Goal: Check status: Check status

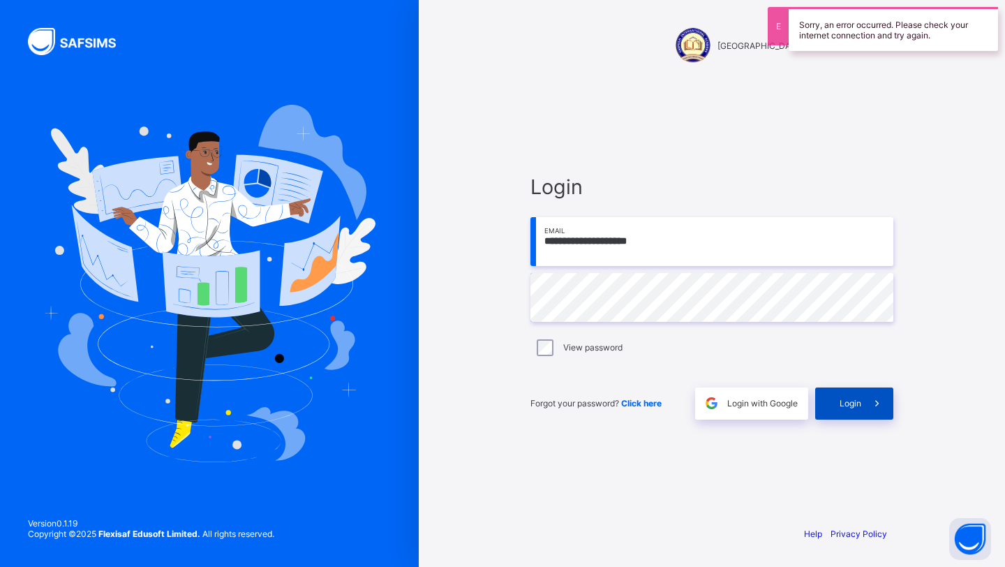
click at [854, 408] on div "Login" at bounding box center [854, 403] width 78 height 32
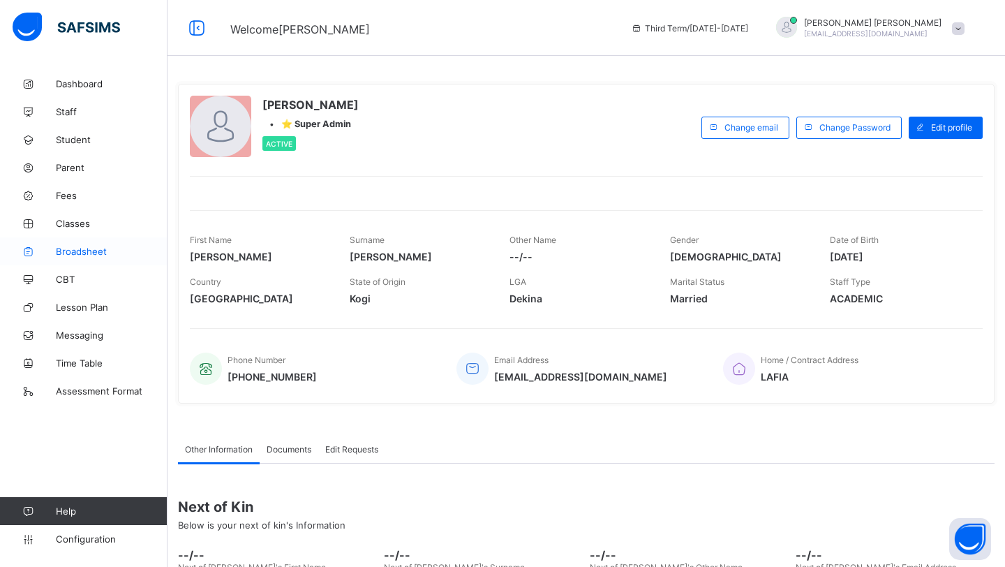
click at [92, 246] on span "Broadsheet" at bounding box center [112, 251] width 112 height 11
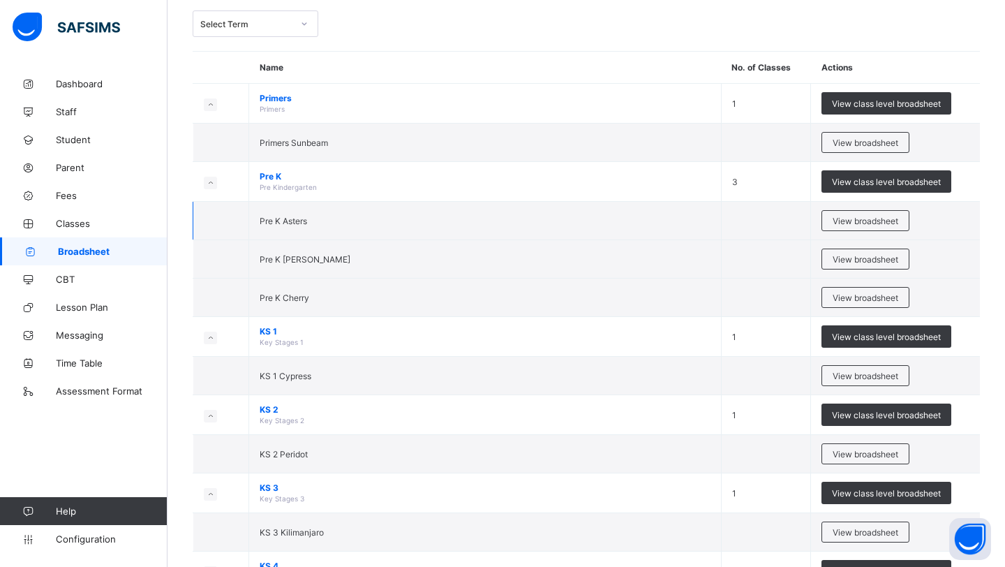
scroll to position [82, 0]
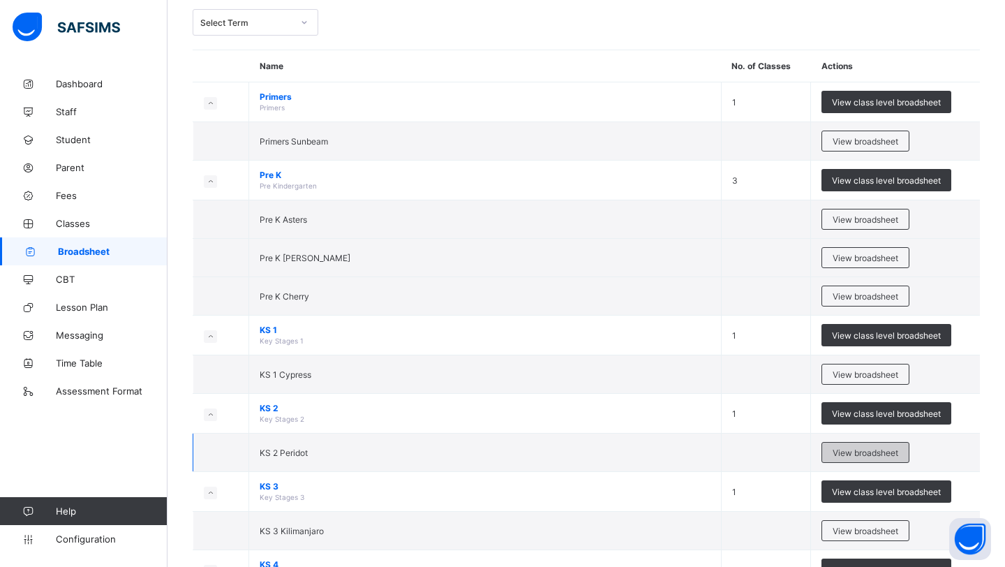
click at [824, 445] on div "View broadsheet" at bounding box center [865, 452] width 88 height 21
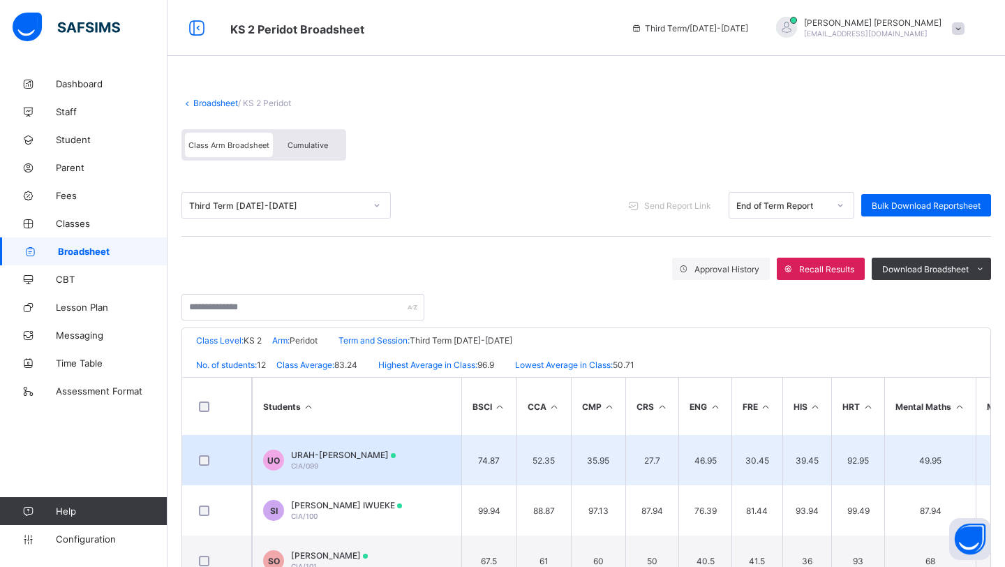
click at [364, 463] on div "URAH-[PERSON_NAME] CIA/099" at bounding box center [343, 459] width 105 height 21
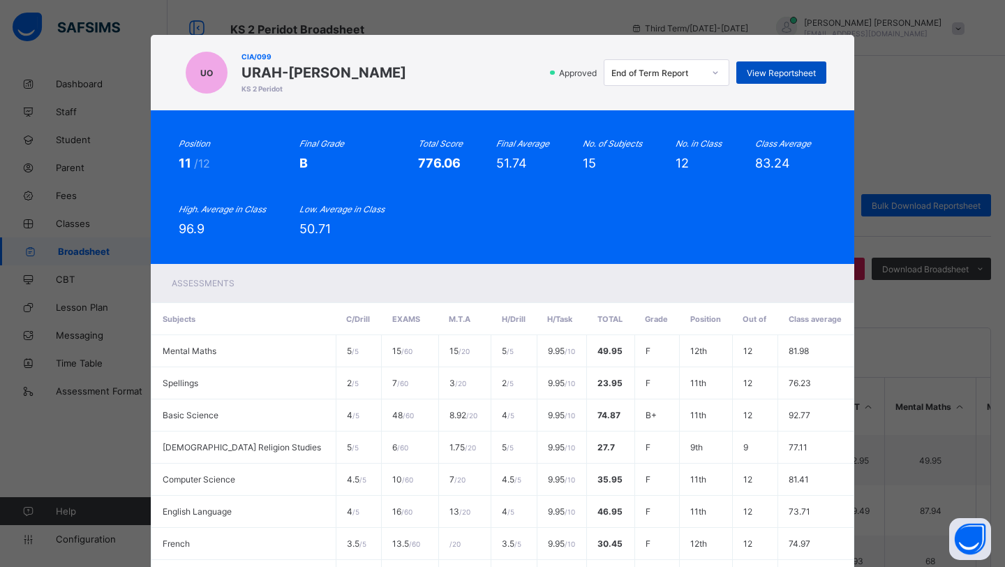
click at [812, 64] on div "View Reportsheet" at bounding box center [781, 72] width 90 height 22
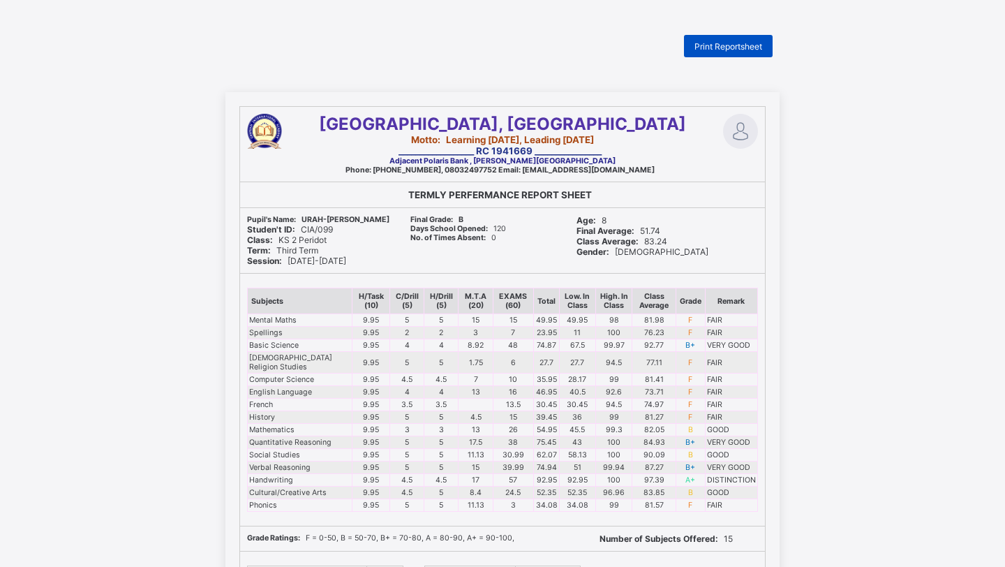
click at [740, 41] on span "Print Reportsheet" at bounding box center [728, 46] width 68 height 10
